Goal: Transaction & Acquisition: Purchase product/service

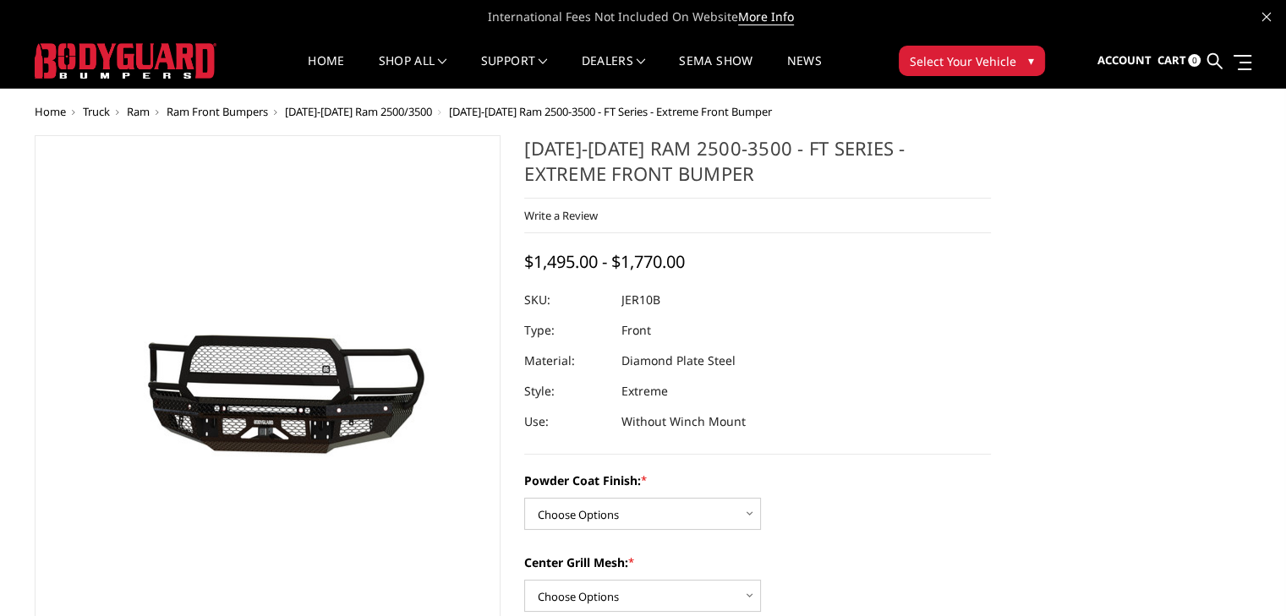
click at [370, 111] on span "[DATE]-[DATE] Ram 2500/3500" at bounding box center [358, 111] width 147 height 15
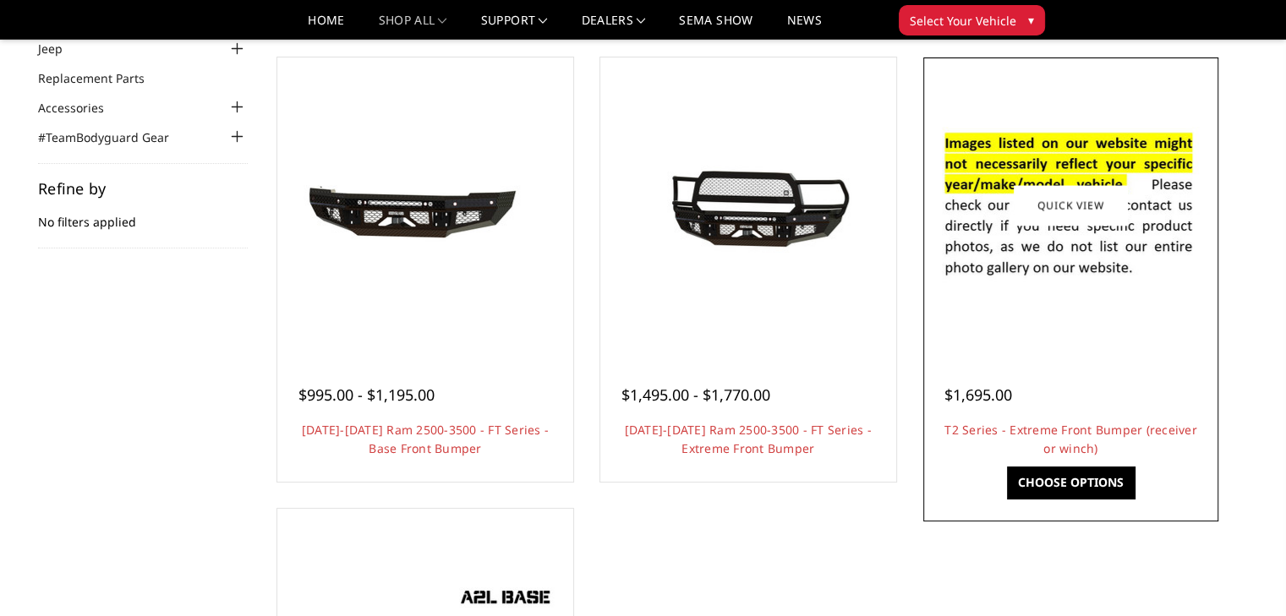
scroll to position [169, 0]
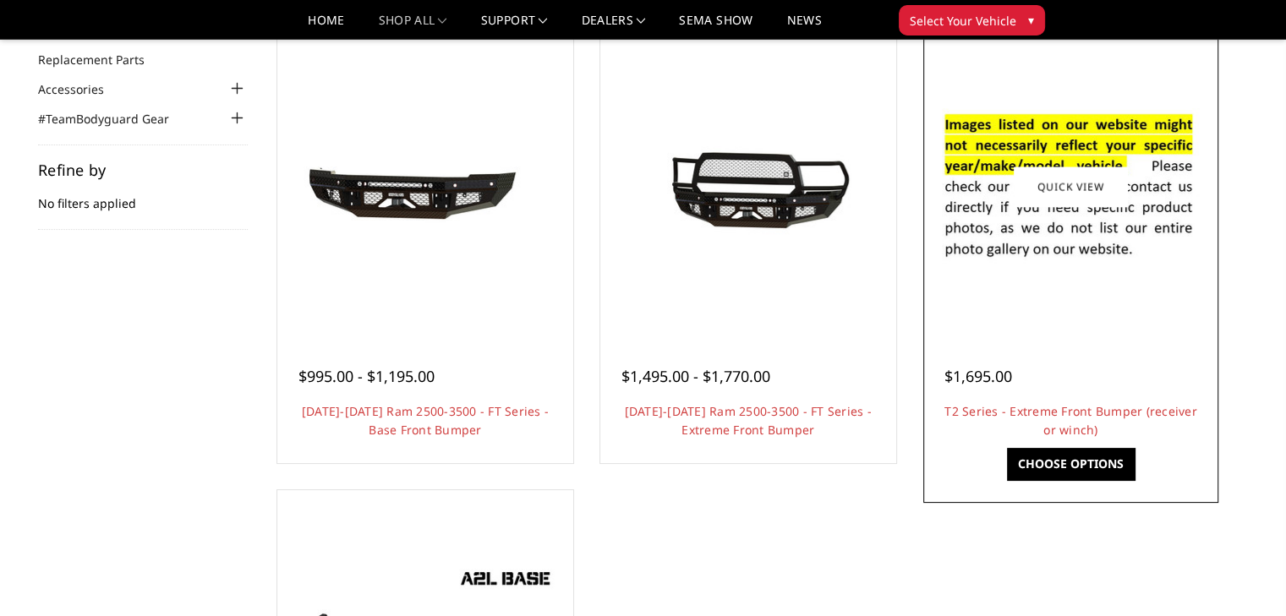
click at [1063, 469] on link "Choose Options" at bounding box center [1071, 464] width 128 height 32
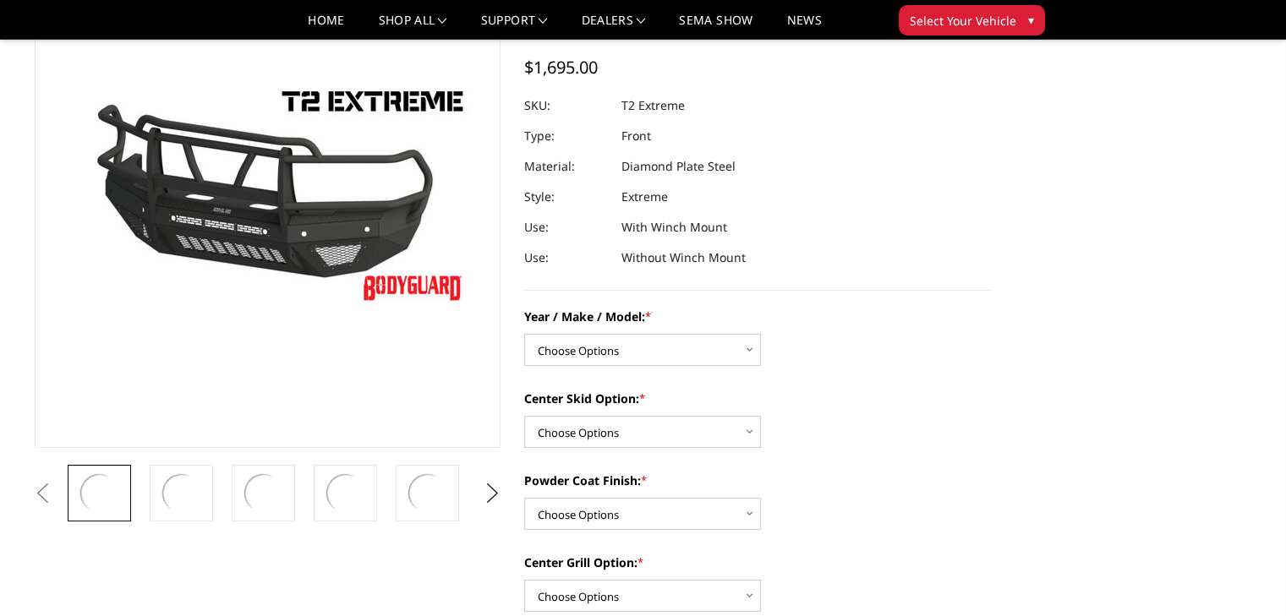
scroll to position [254, 0]
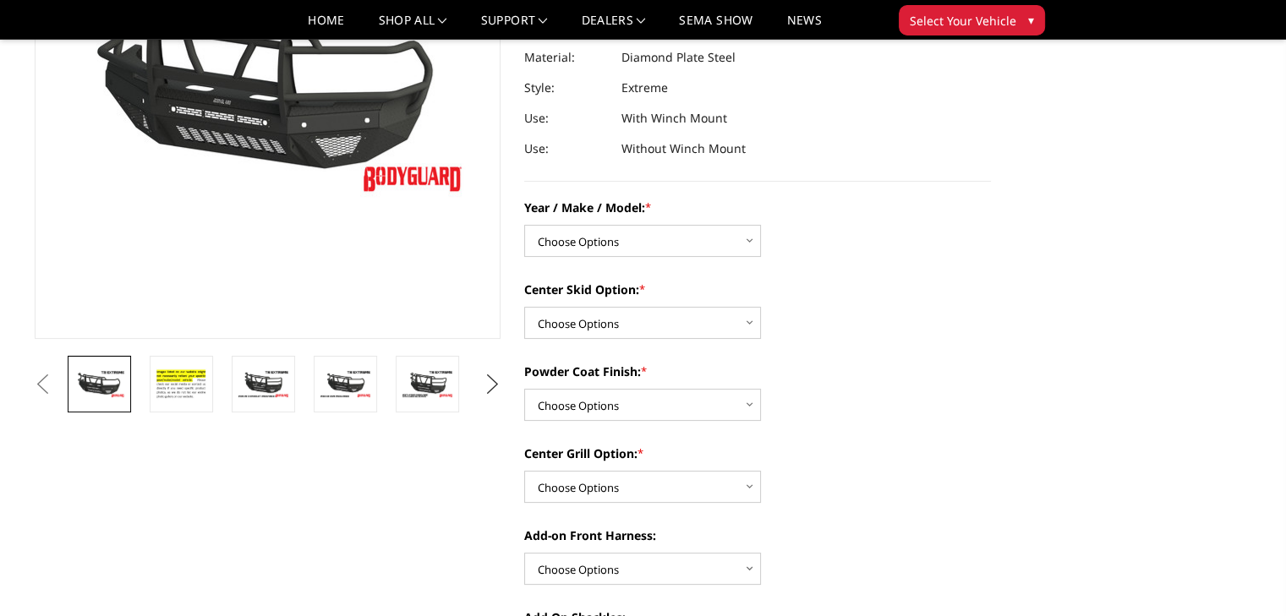
click at [497, 381] on button "Next" at bounding box center [491, 384] width 25 height 25
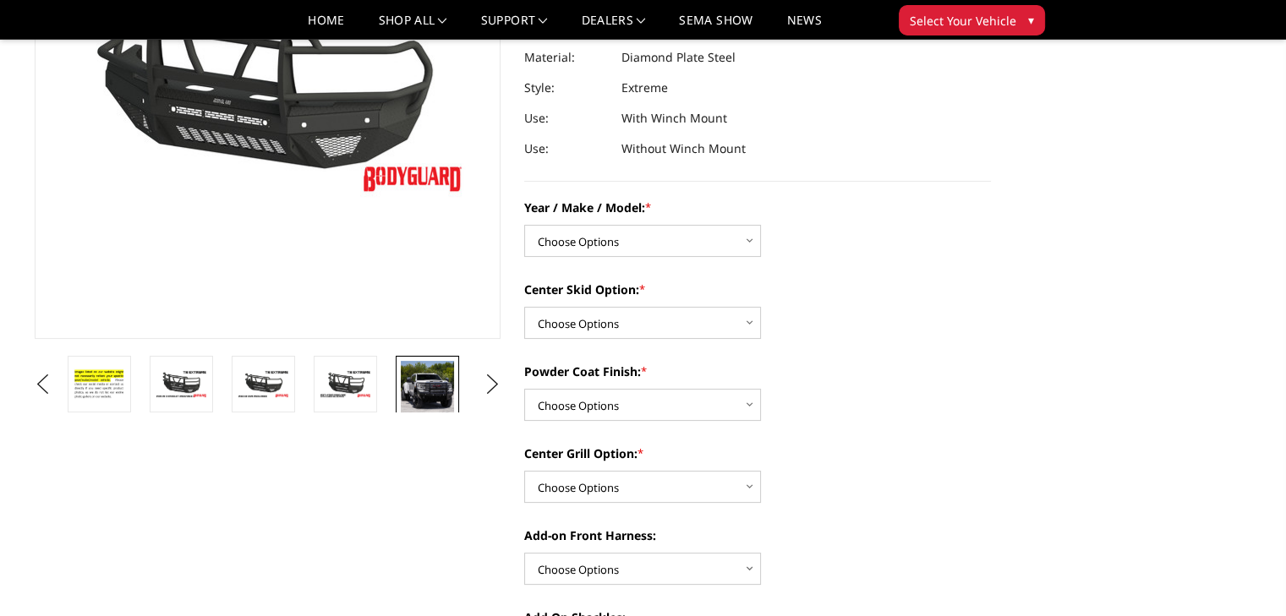
click at [430, 390] on img at bounding box center [427, 390] width 53 height 58
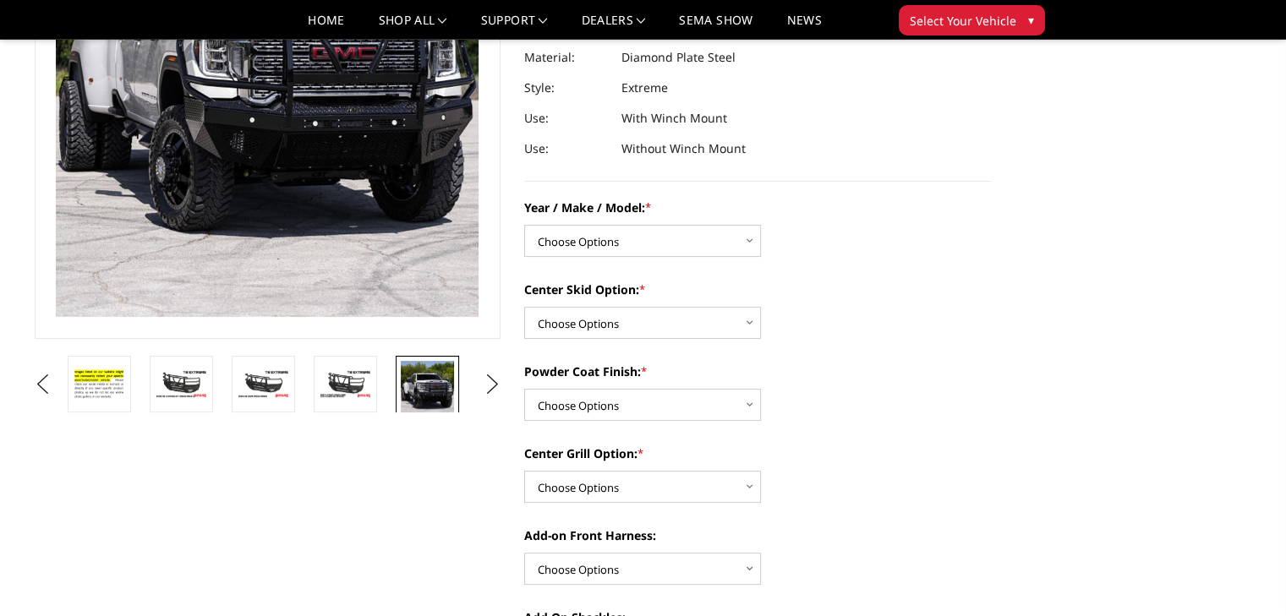
scroll to position [140, 0]
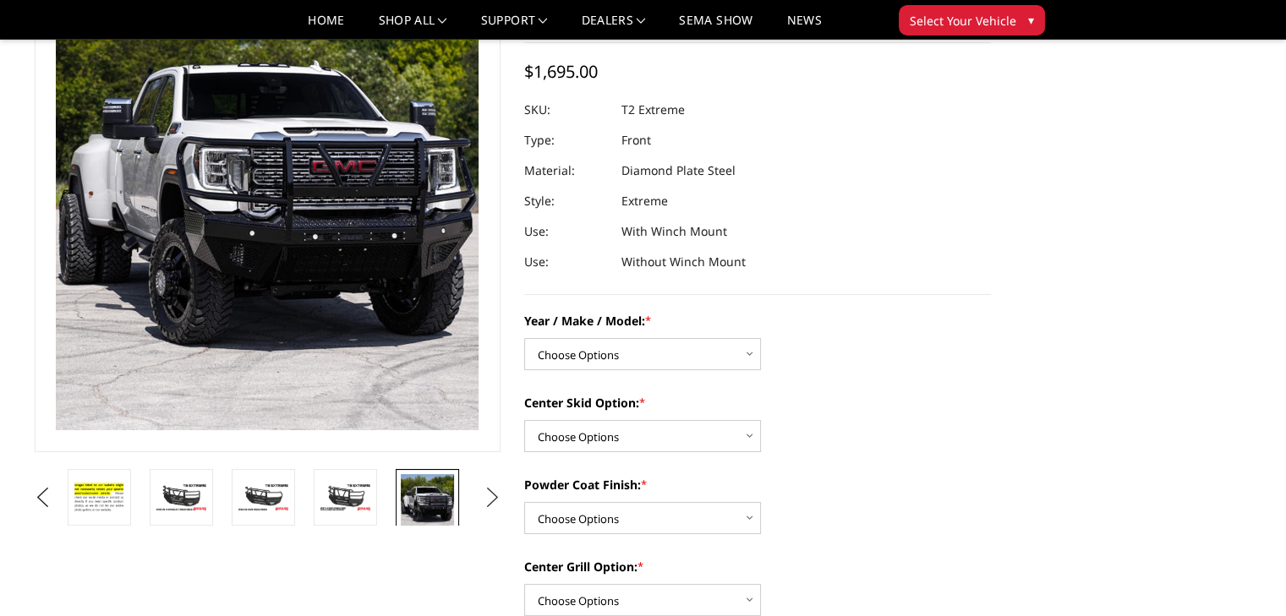
click at [488, 501] on button "Next" at bounding box center [491, 497] width 25 height 25
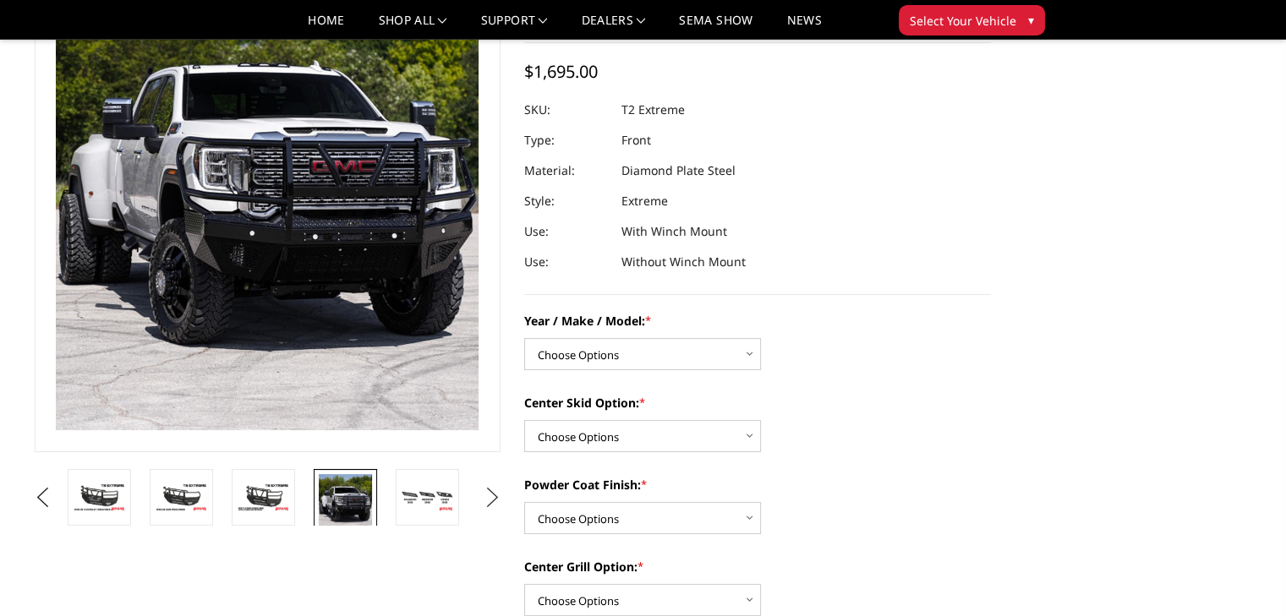
click at [488, 501] on button "Next" at bounding box center [491, 497] width 25 height 25
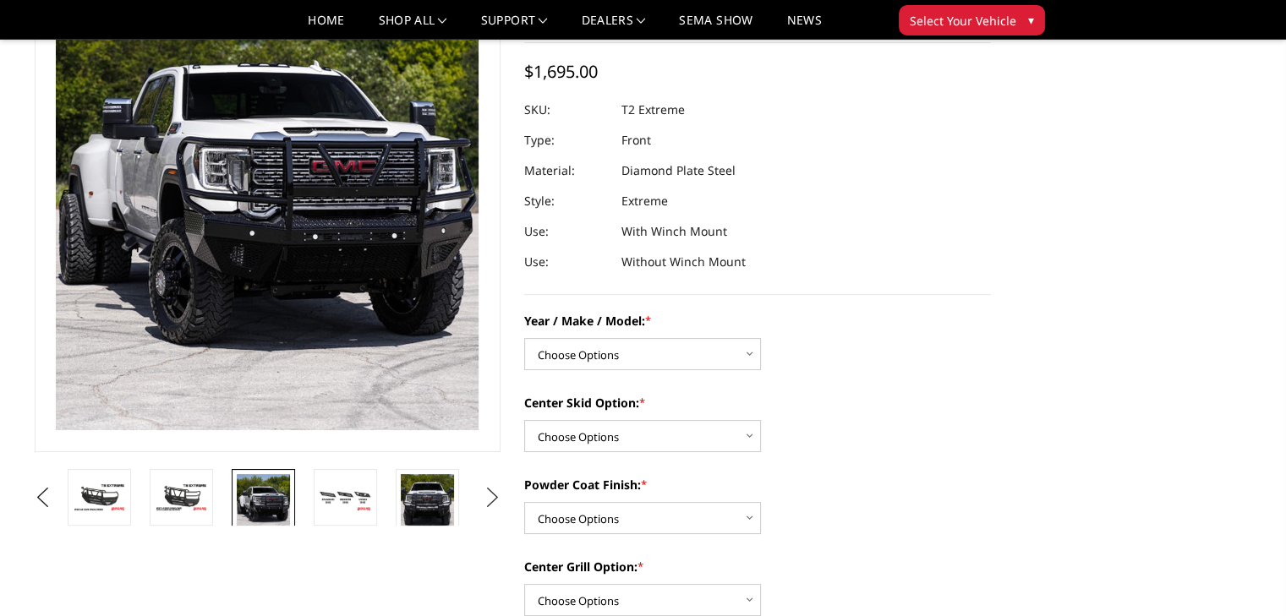
click at [488, 501] on button "Next" at bounding box center [491, 497] width 25 height 25
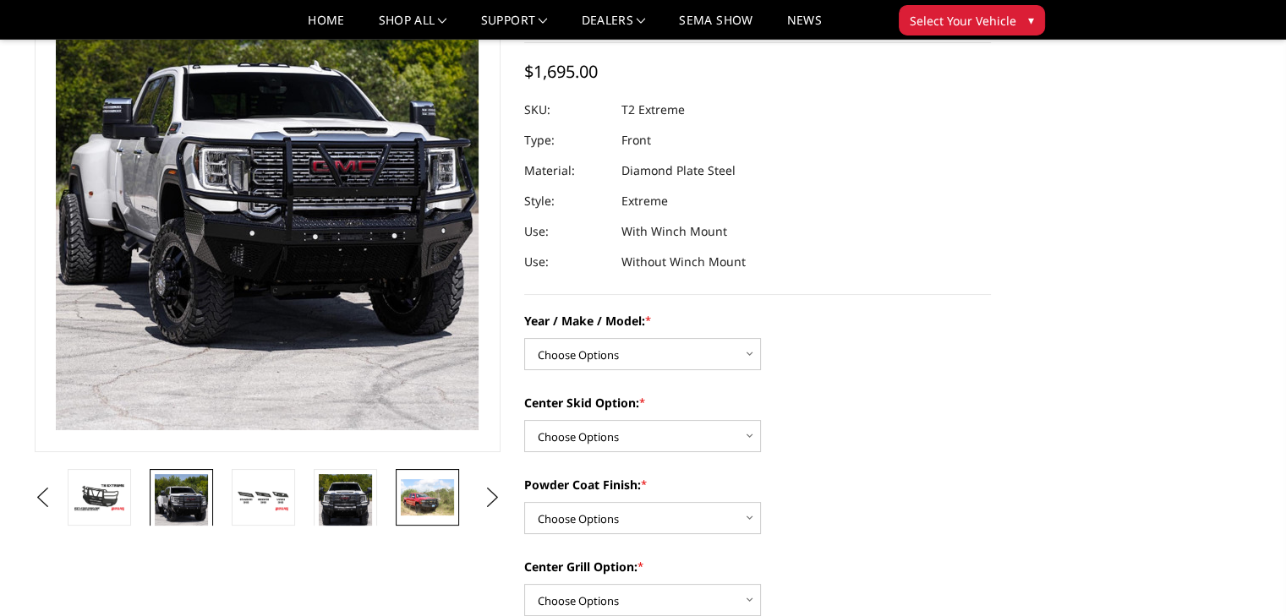
click at [433, 505] on img at bounding box center [427, 497] width 53 height 36
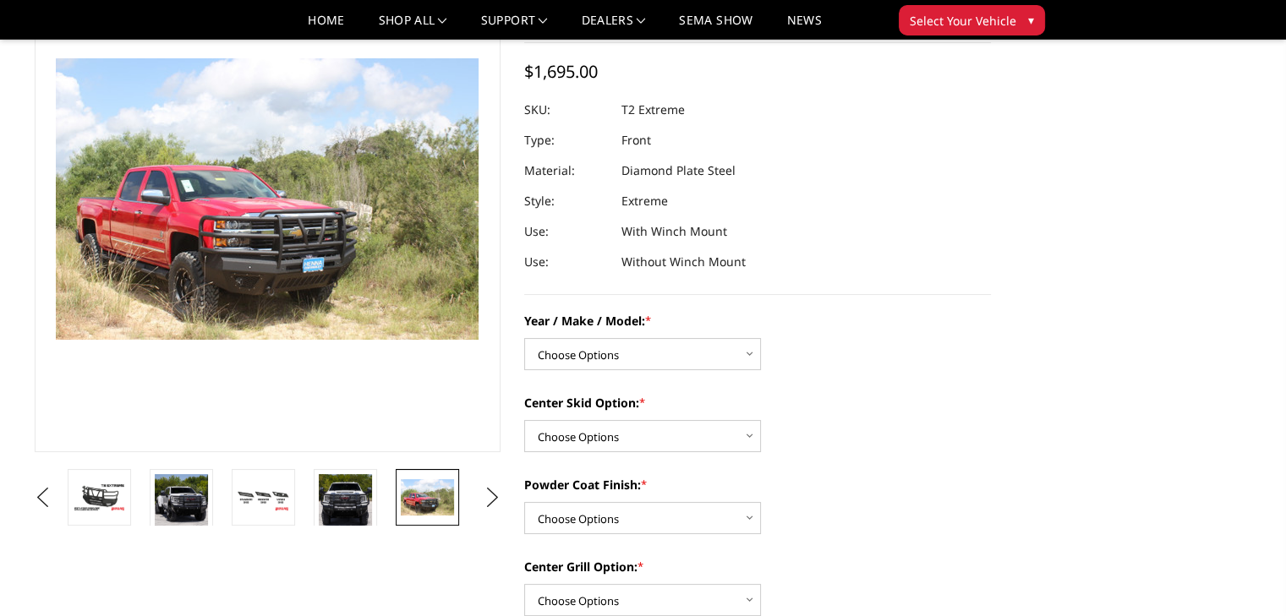
scroll to position [232, 0]
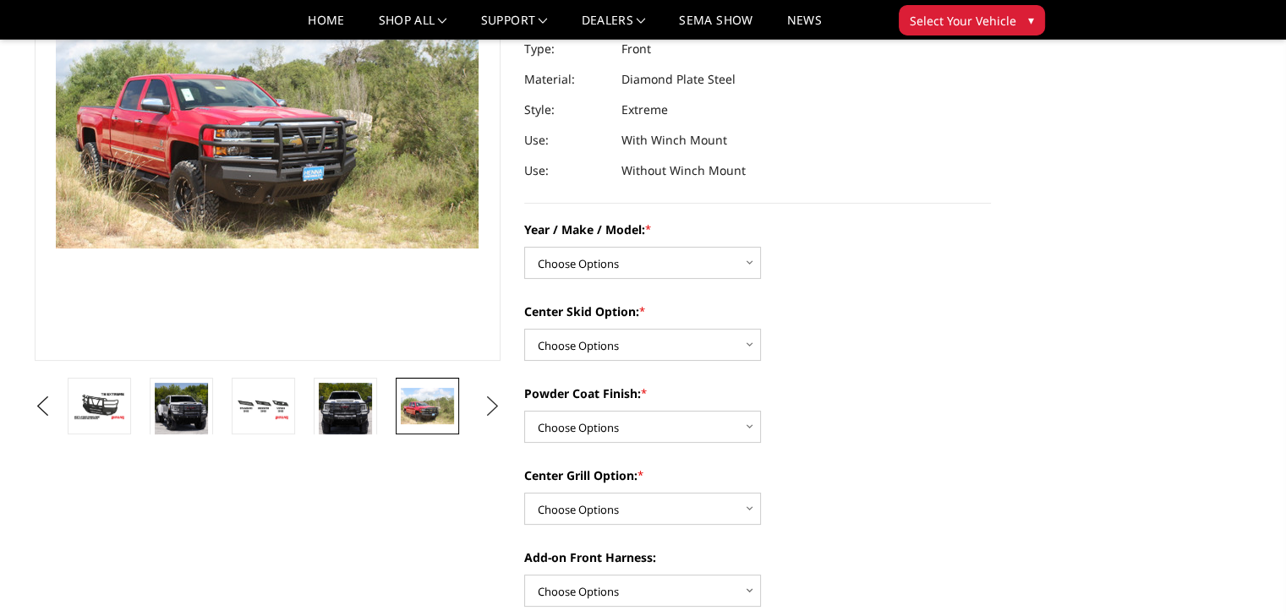
click at [505, 411] on button "Next" at bounding box center [491, 406] width 25 height 25
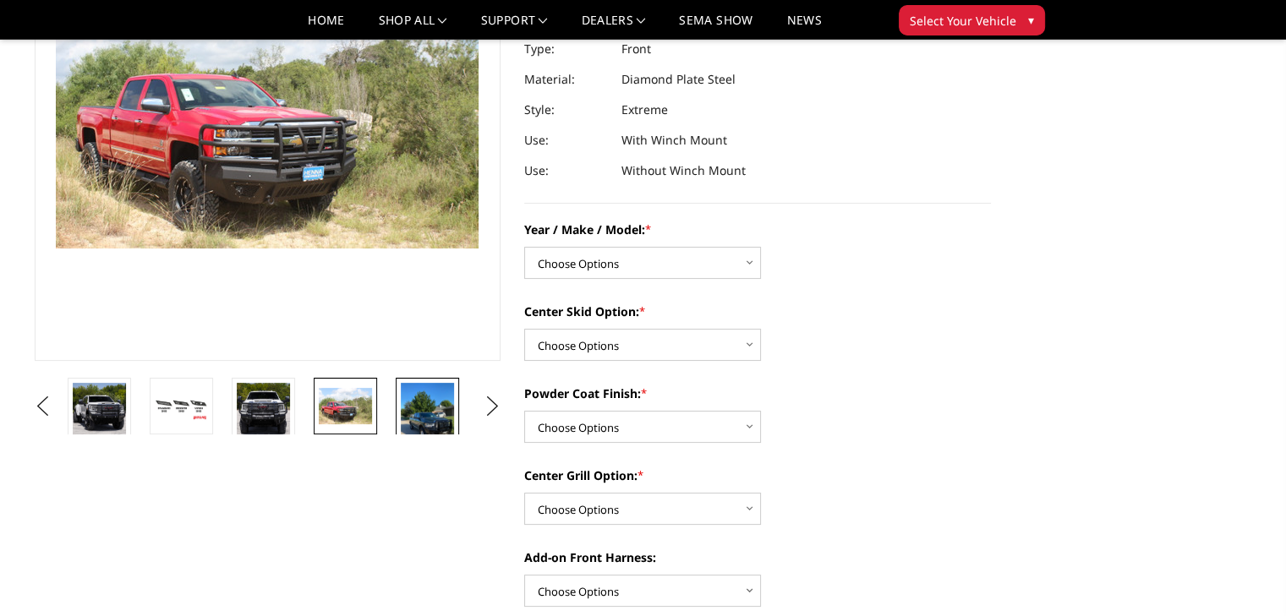
click at [438, 415] on img at bounding box center [427, 419] width 53 height 72
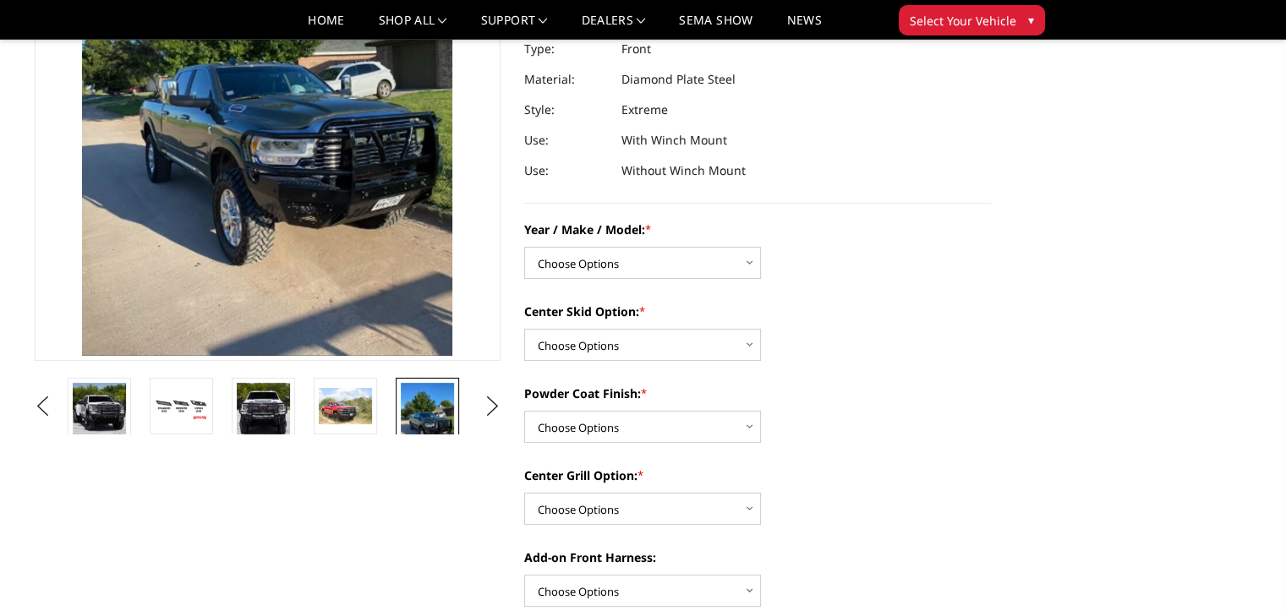
scroll to position [123, 0]
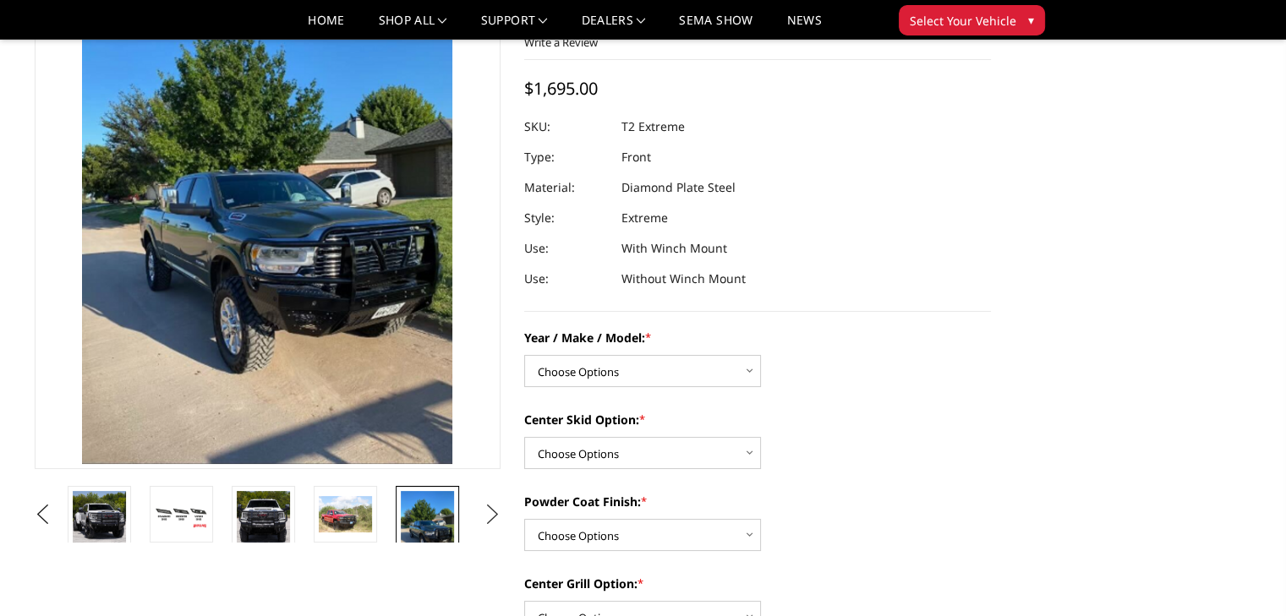
click at [492, 520] on button "Next" at bounding box center [491, 514] width 25 height 25
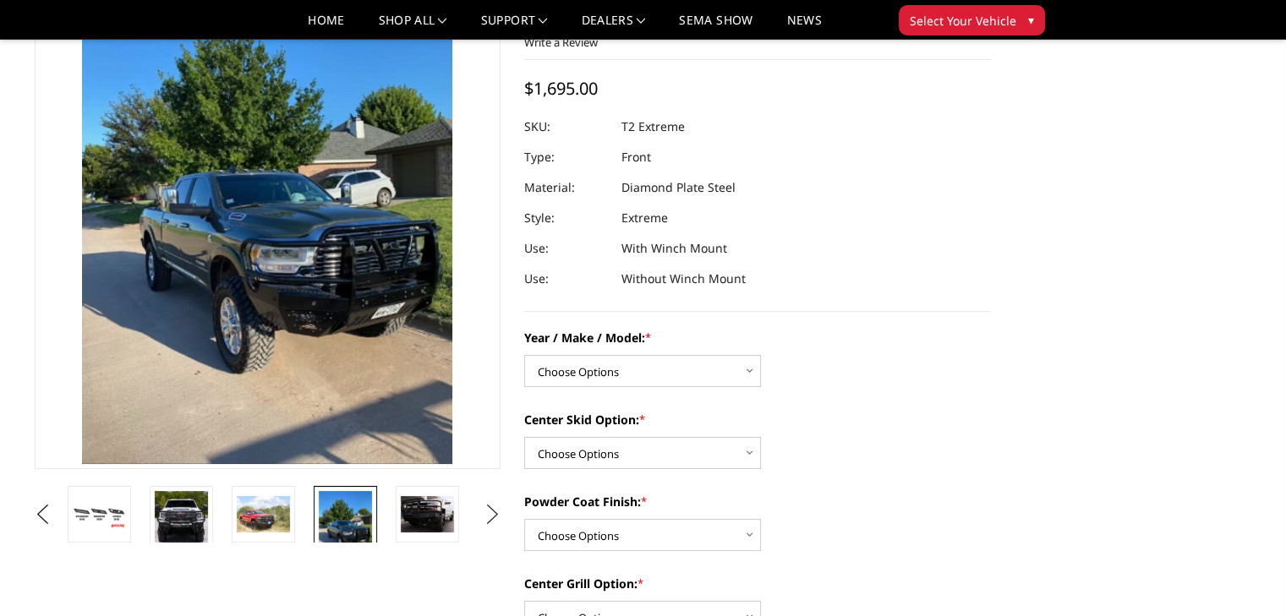
click at [492, 520] on button "Next" at bounding box center [491, 514] width 25 height 25
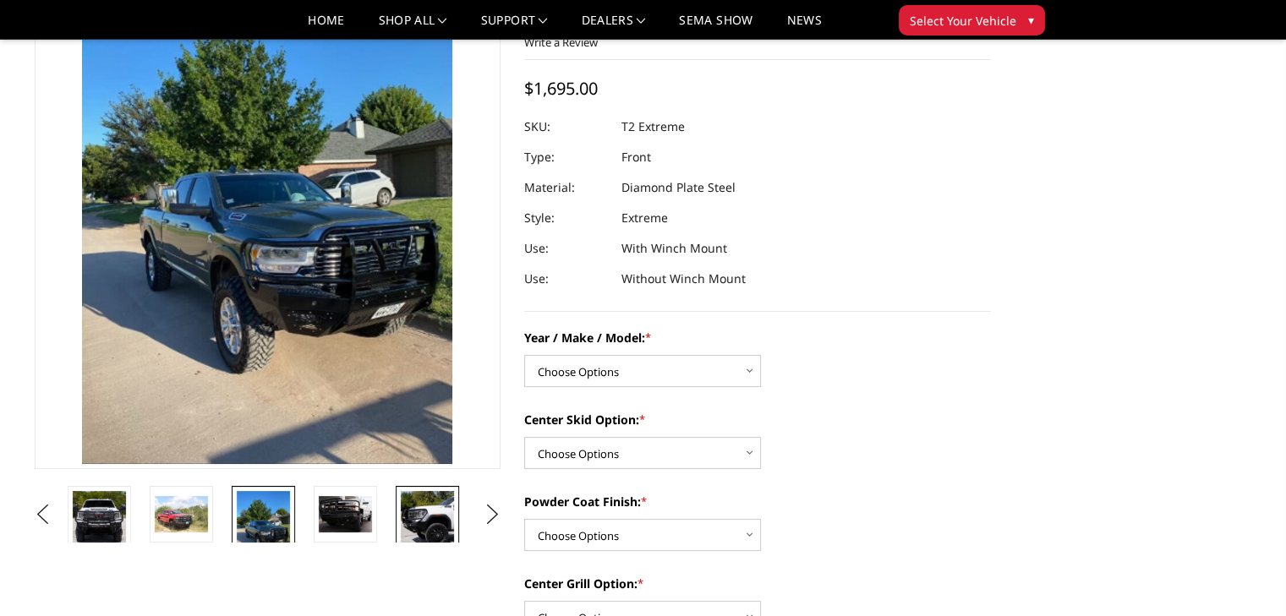
click at [433, 516] on img at bounding box center [427, 520] width 53 height 58
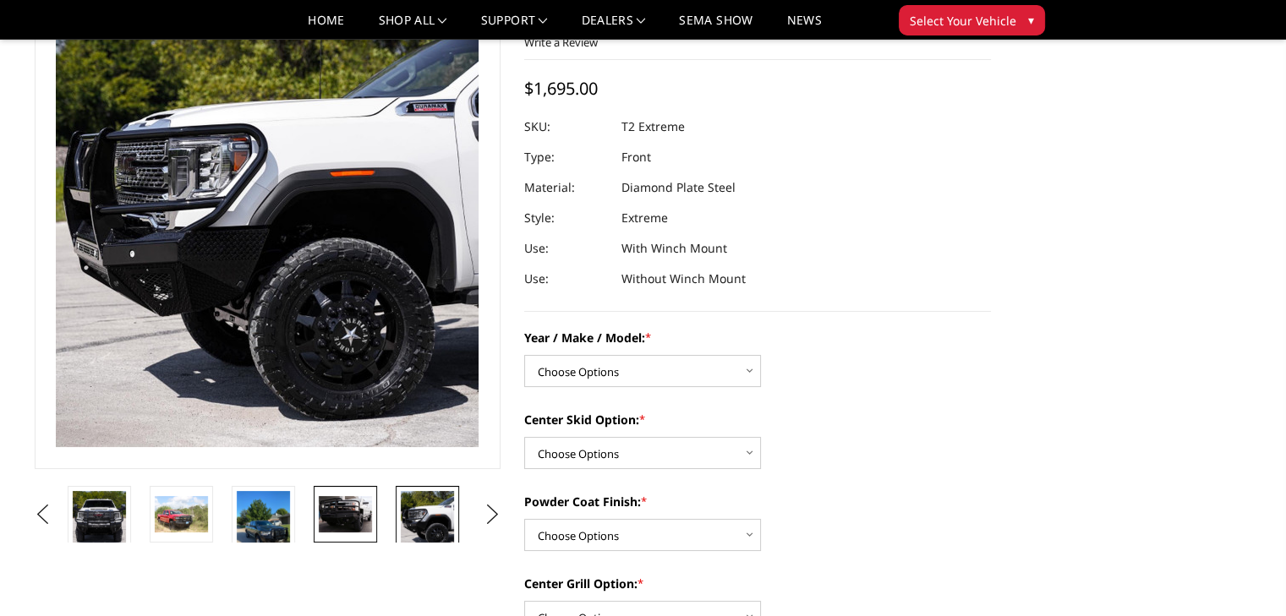
scroll to position [140, 0]
